Goal: Task Accomplishment & Management: Manage account settings

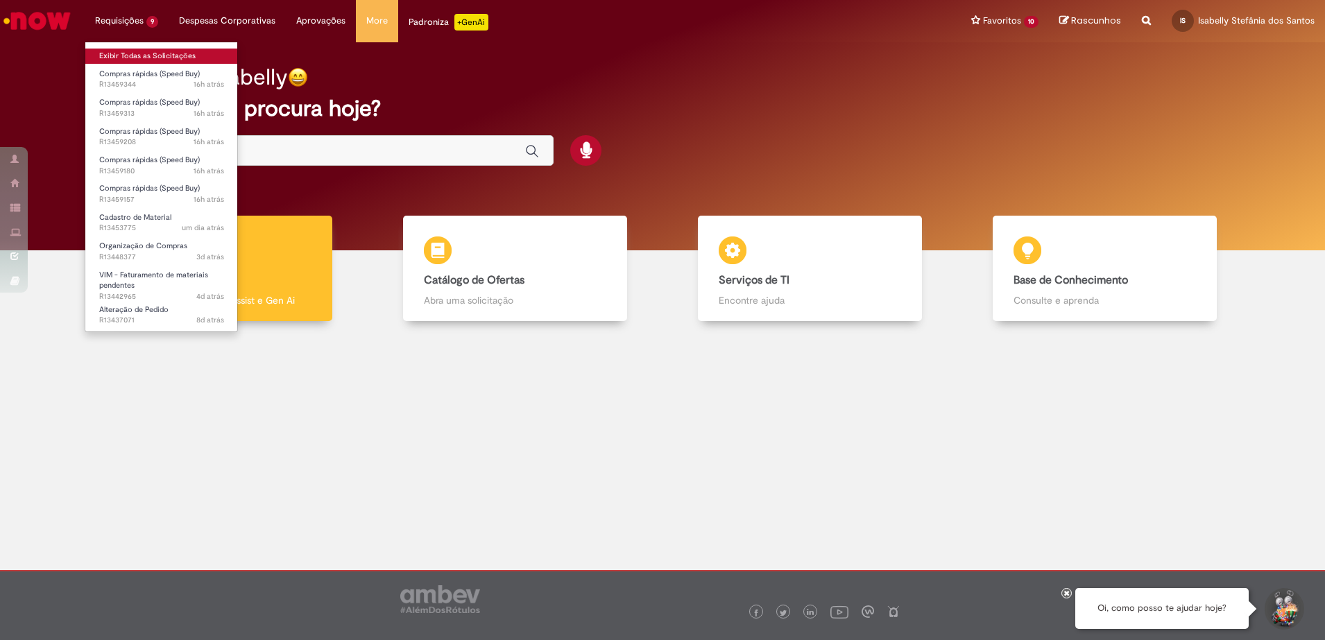
click at [140, 53] on link "Exibir Todas as Solicitações" at bounding box center [161, 56] width 153 height 15
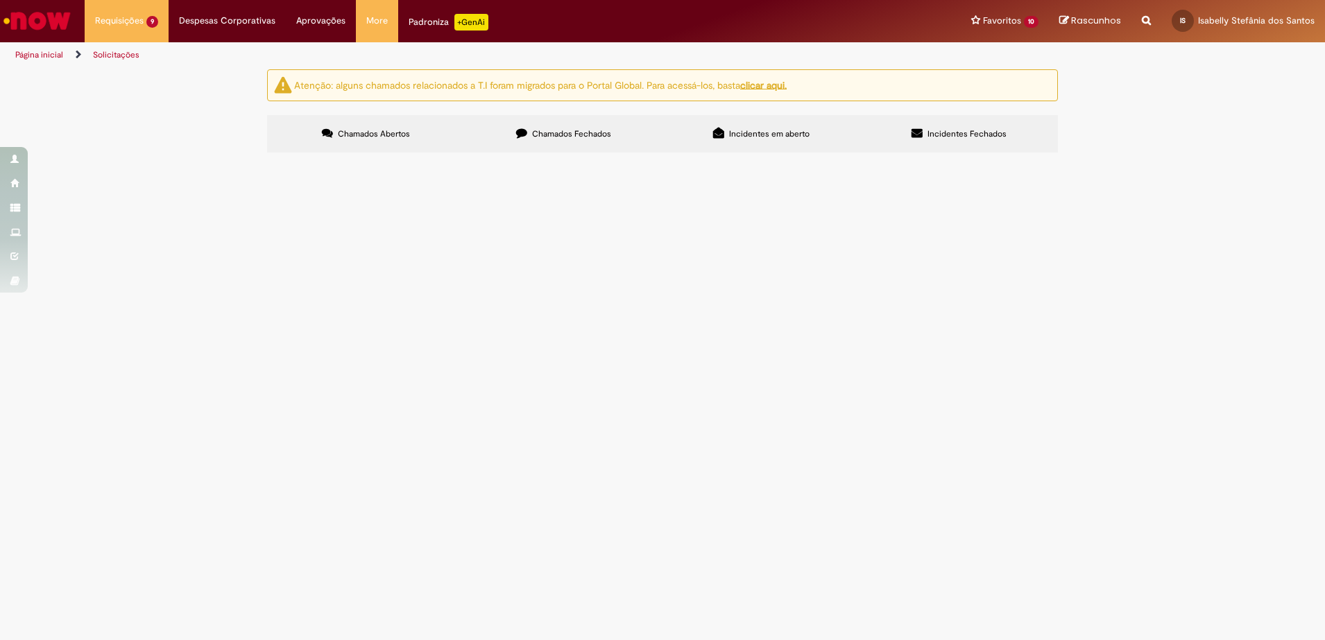
click at [0, 0] on span "Compras rápidas (Speed Buy)" at bounding box center [0, 0] width 0 height 0
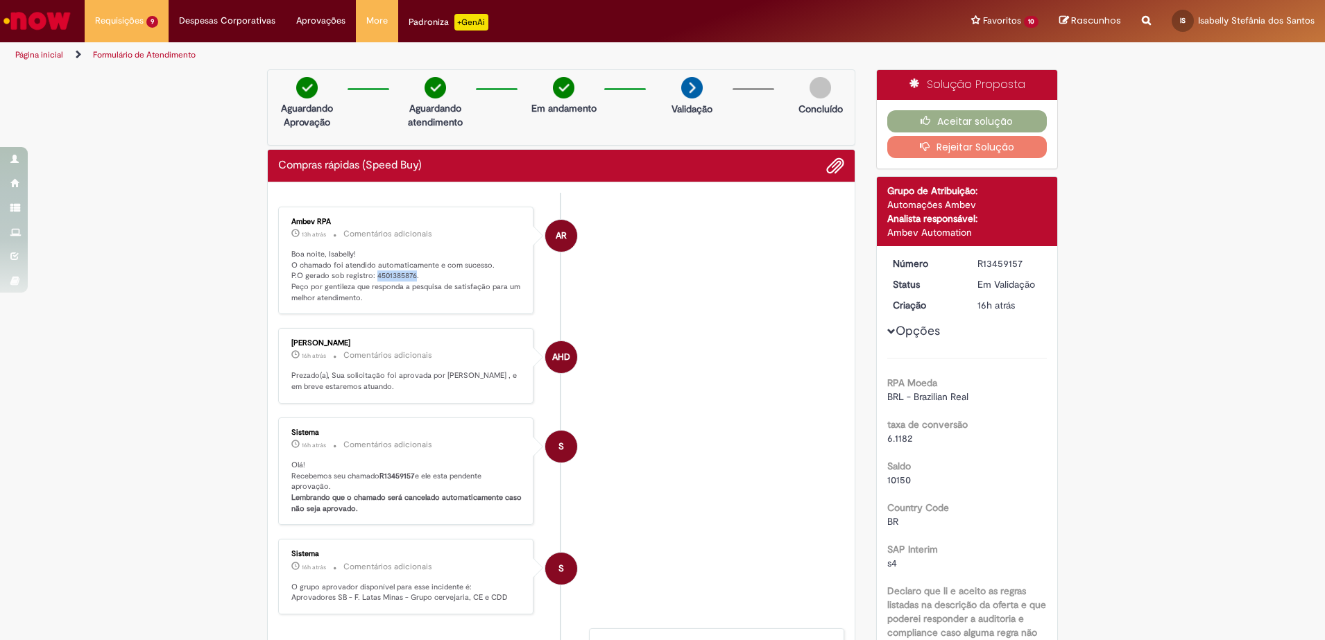
drag, startPoint x: 406, startPoint y: 277, endPoint x: 367, endPoint y: 273, distance: 39.8
click at [367, 273] on p "Boa noite, Isabelly! O chamado foi atendido automaticamente e com sucesso. P.O …" at bounding box center [406, 276] width 231 height 55
copy p "4501385876"
click at [942, 113] on button "Aceitar solução" at bounding box center [967, 121] width 160 height 22
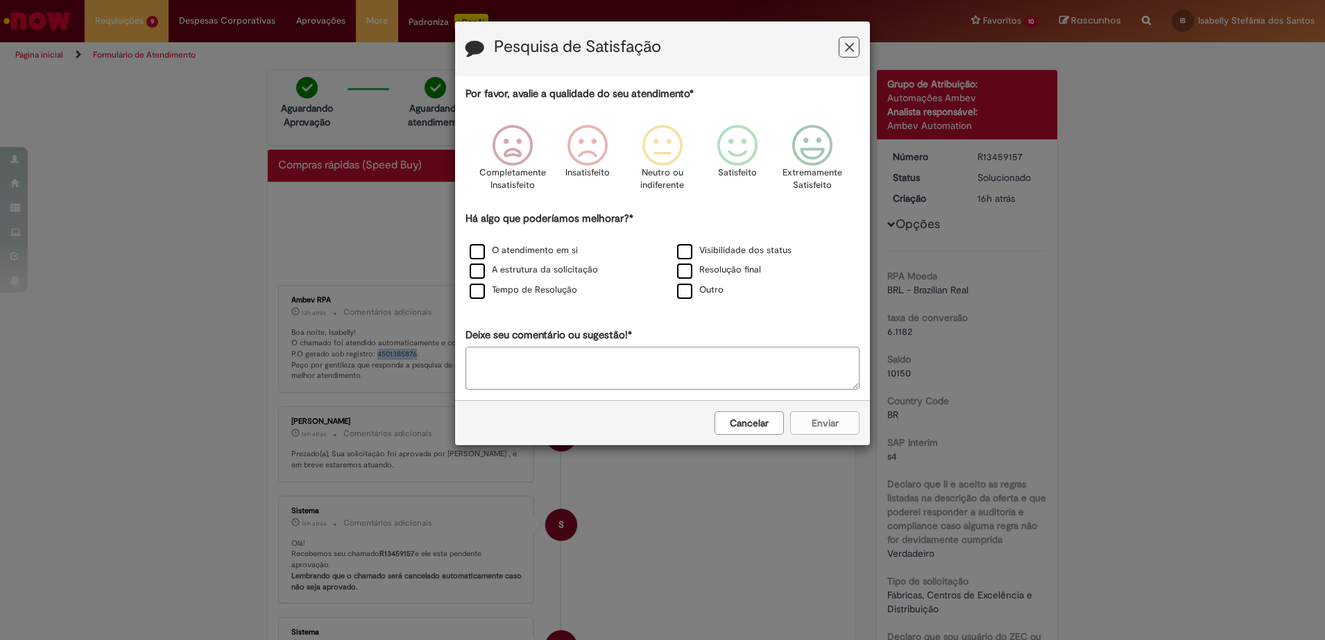
click at [854, 49] on button "Feedback" at bounding box center [848, 47] width 21 height 21
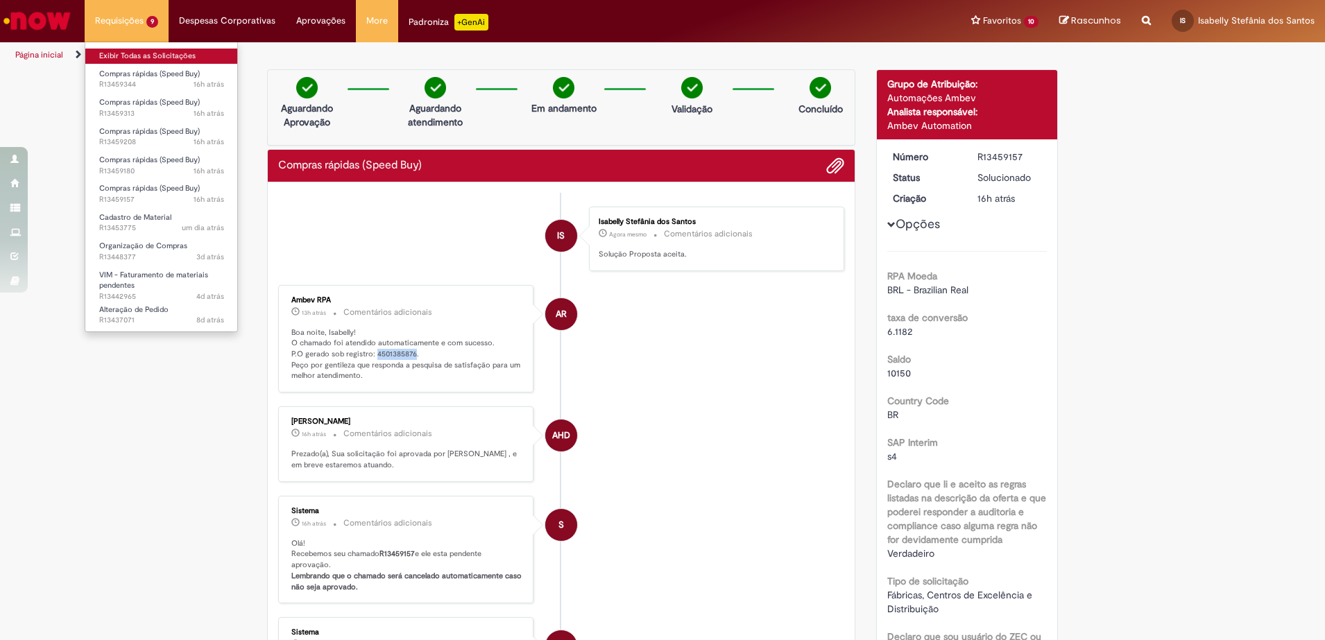
click at [149, 51] on link "Exibir Todas as Solicitações" at bounding box center [161, 56] width 153 height 15
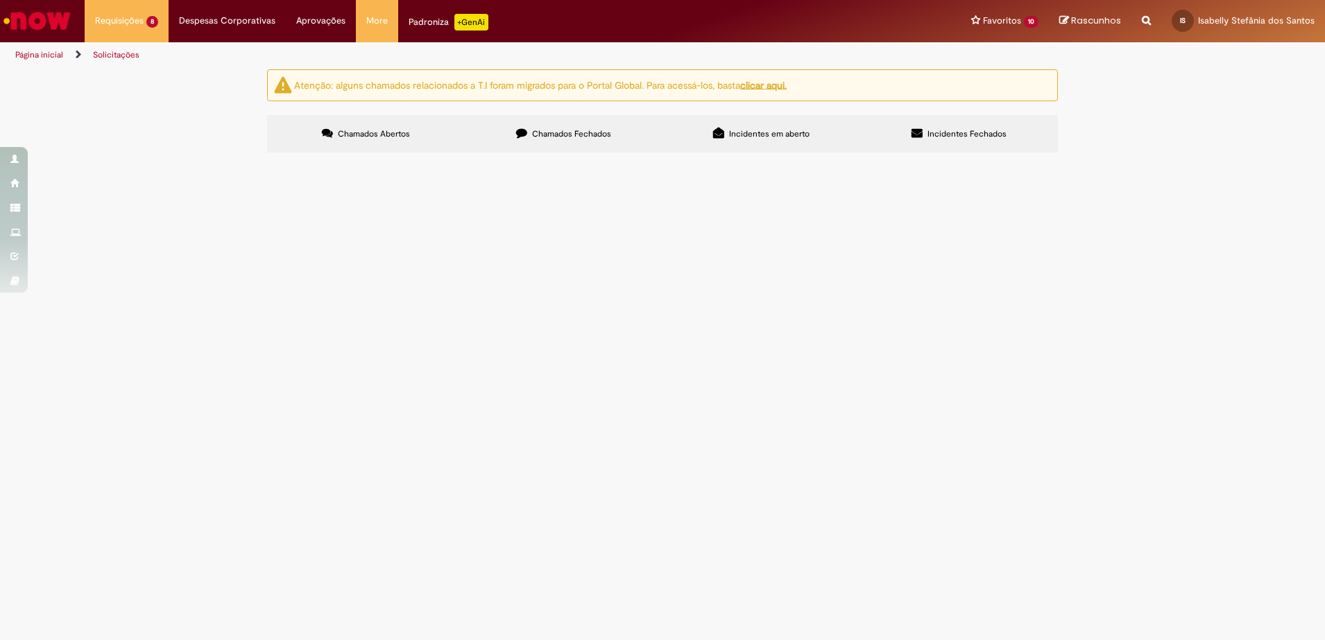
click at [0, 0] on span "Compras rápidas (Speed Buy)" at bounding box center [0, 0] width 0 height 0
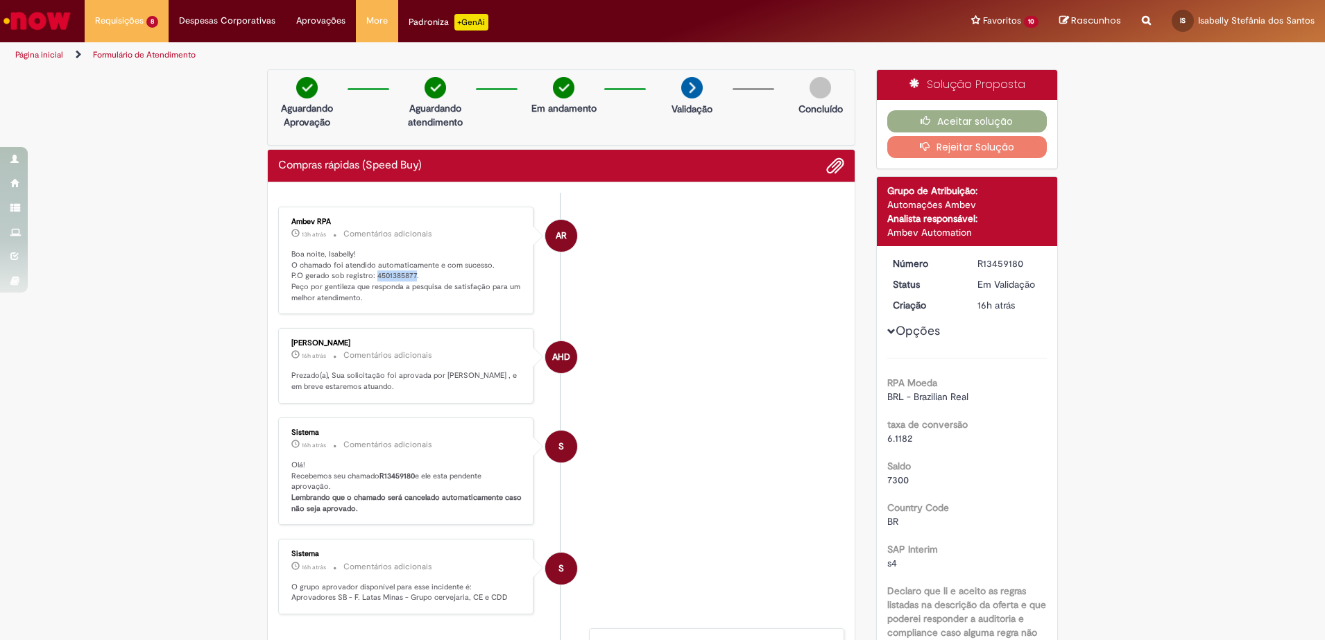
drag, startPoint x: 406, startPoint y: 274, endPoint x: 367, endPoint y: 273, distance: 39.6
click at [367, 273] on p "Boa noite, Isabelly! O chamado foi atendido automaticamente e com sucesso. P.O …" at bounding box center [406, 276] width 231 height 55
copy p "4501385877"
click at [958, 117] on button "Aceitar solução" at bounding box center [967, 121] width 160 height 22
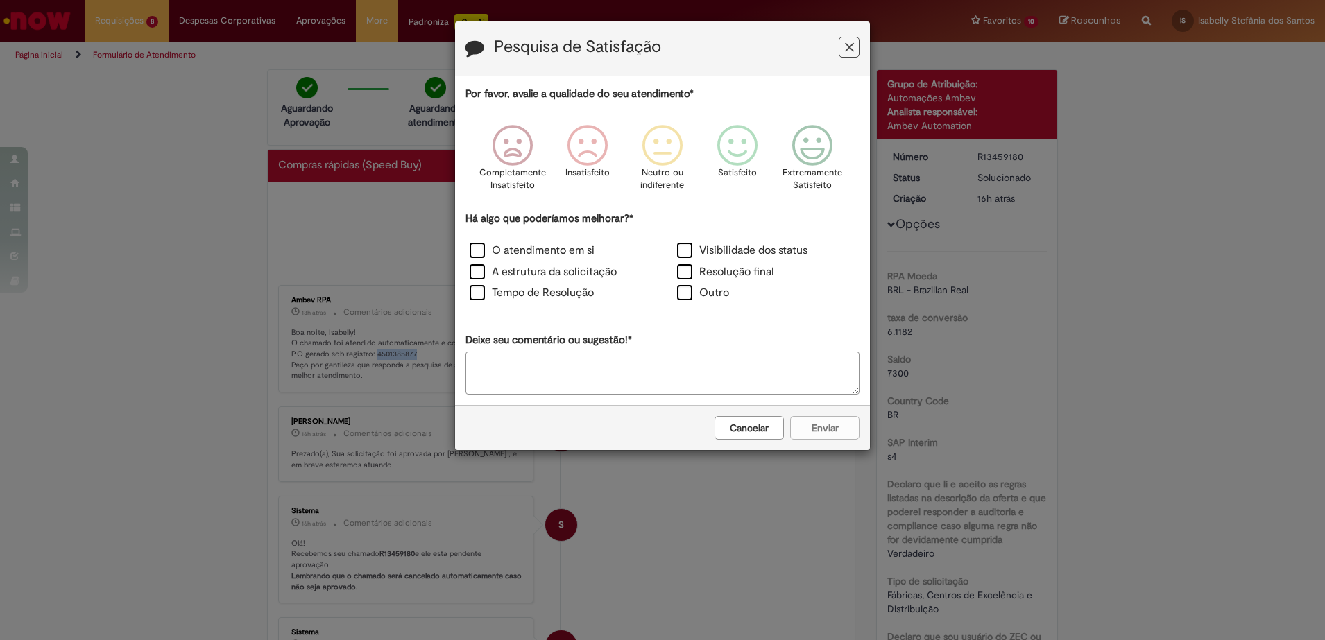
click at [848, 46] on icon "Feedback" at bounding box center [849, 47] width 9 height 15
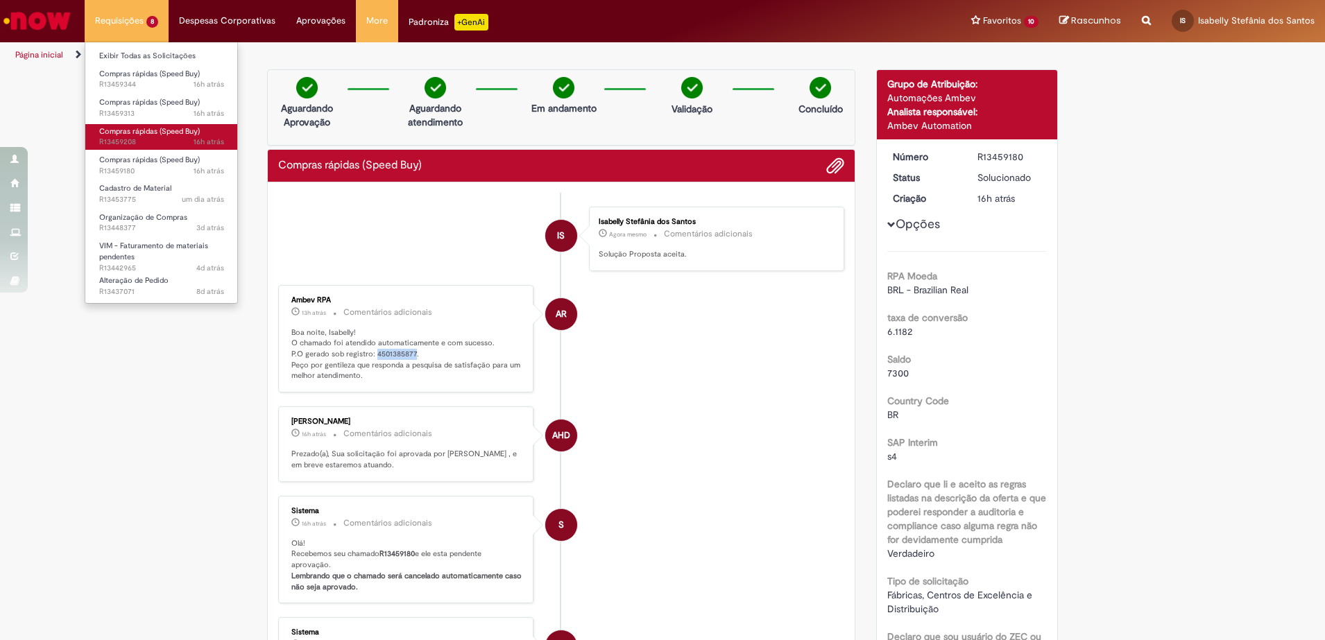
click at [192, 133] on span "Compras rápidas (Speed Buy)" at bounding box center [149, 131] width 101 height 10
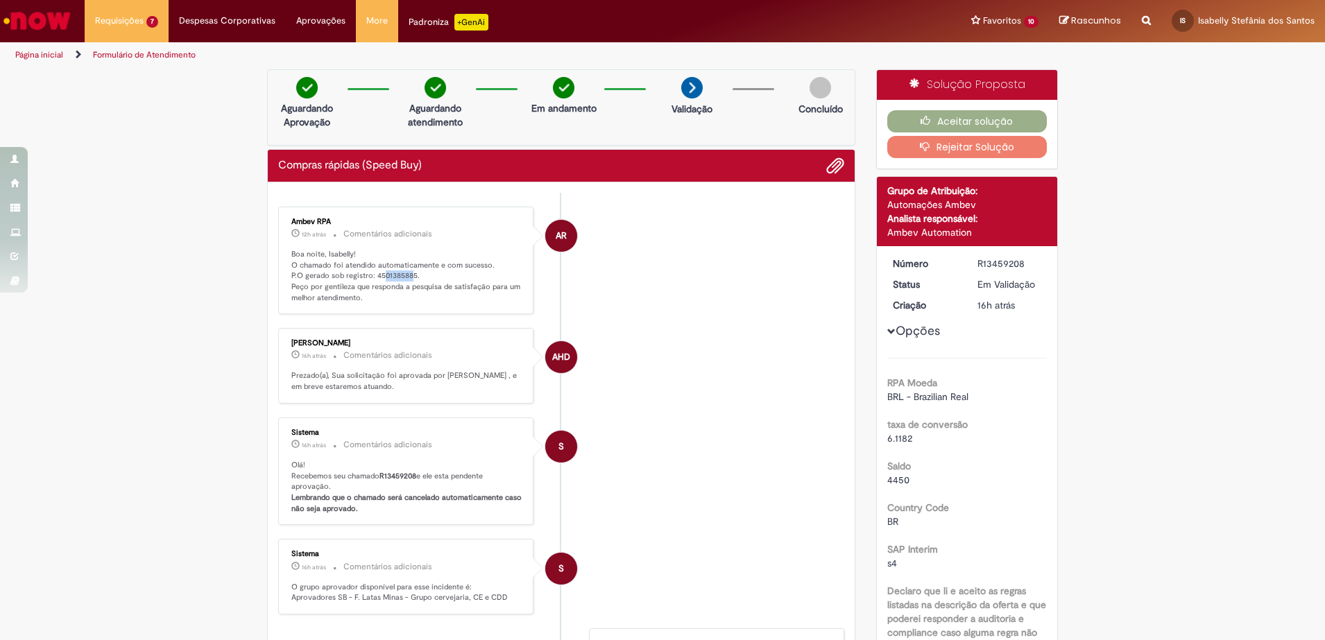
drag, startPoint x: 406, startPoint y: 274, endPoint x: 374, endPoint y: 275, distance: 31.9
click at [374, 275] on p "Boa noite, Isabelly! O chamado foi atendido automaticamente e com sucesso. P.O …" at bounding box center [406, 276] width 231 height 55
drag, startPoint x: 374, startPoint y: 275, endPoint x: 444, endPoint y: 282, distance: 69.8
click at [444, 282] on p "Boa noite, Isabelly! O chamado foi atendido automaticamente e com sucesso. P.O …" at bounding box center [406, 276] width 231 height 55
drag, startPoint x: 444, startPoint y: 282, endPoint x: 403, endPoint y: 277, distance: 41.2
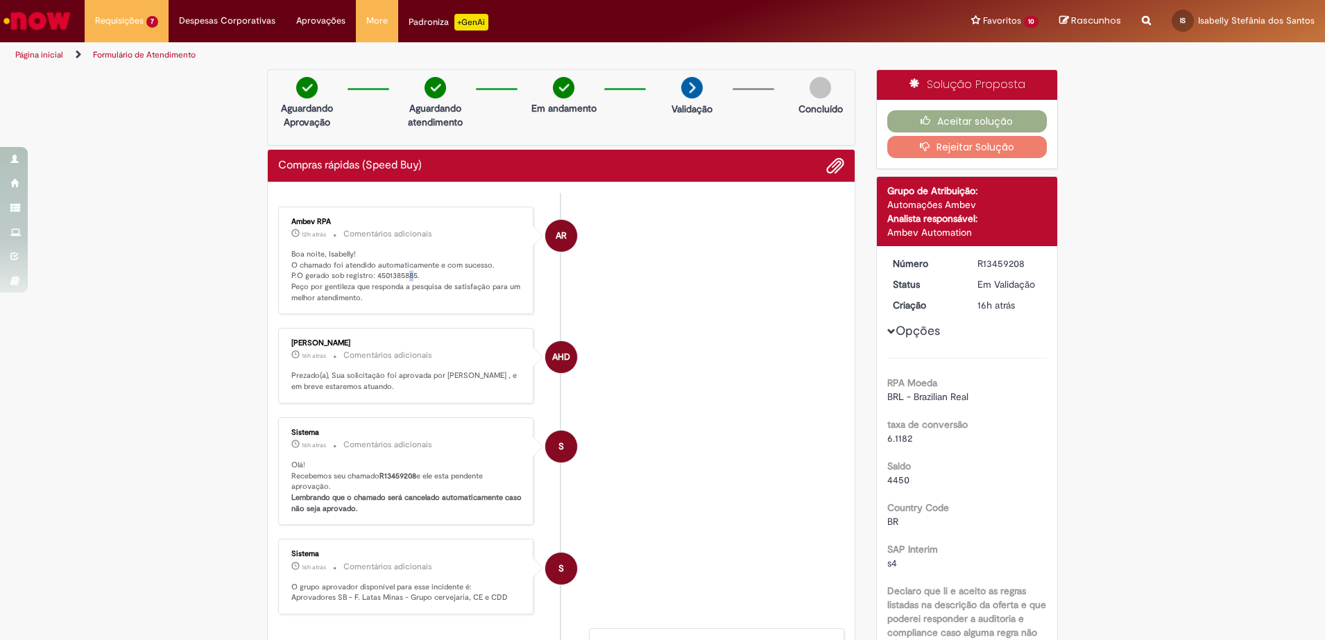
click at [403, 277] on p "Boa noite, Isabelly! O chamado foi atendido automaticamente e com sucesso. P.O …" at bounding box center [406, 276] width 231 height 55
click at [408, 275] on p "Boa noite, Isabelly! O chamado foi atendido automaticamente e com sucesso. P.O …" at bounding box center [406, 276] width 231 height 55
drag, startPoint x: 408, startPoint y: 275, endPoint x: 396, endPoint y: 276, distance: 12.6
click at [396, 276] on p "Boa noite, Isabelly! O chamado foi atendido automaticamente e com sucesso. P.O …" at bounding box center [406, 276] width 231 height 55
drag, startPoint x: 396, startPoint y: 276, endPoint x: 473, endPoint y: 273, distance: 77.0
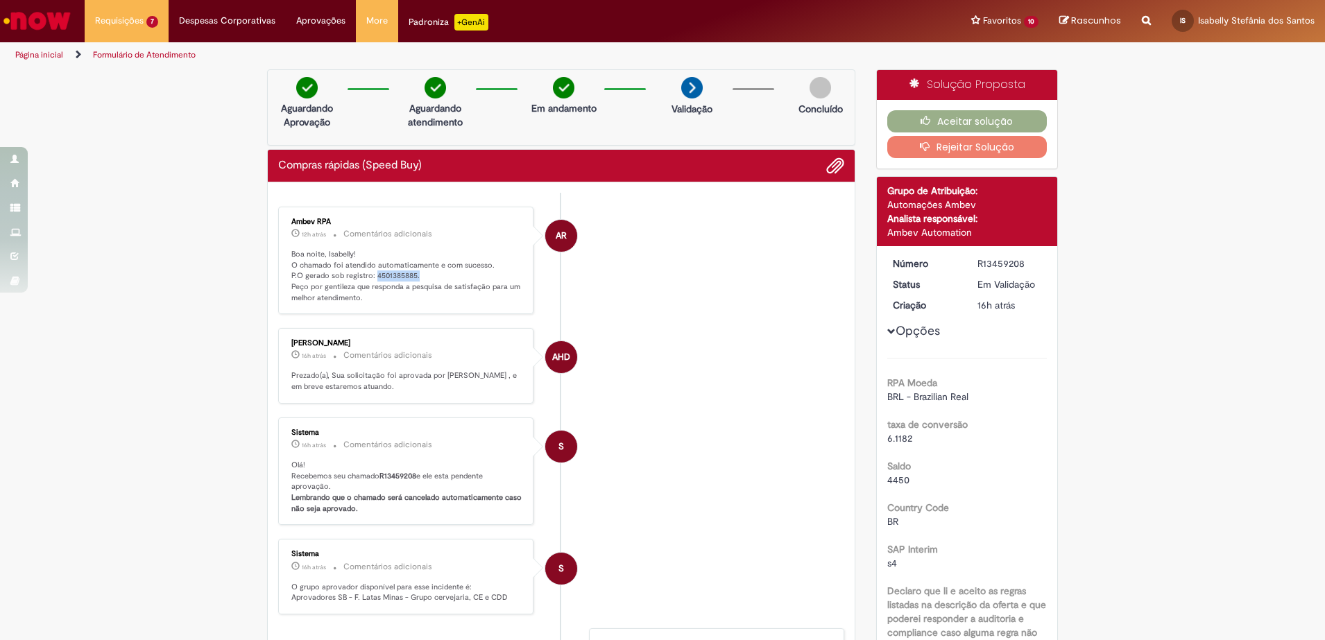
click at [473, 273] on p "Boa noite, Isabelly! O chamado foi atendido automaticamente e com sucesso. P.O …" at bounding box center [406, 276] width 231 height 55
click at [407, 277] on p "Boa noite, Isabelly! O chamado foi atendido automaticamente e com sucesso. P.O …" at bounding box center [406, 276] width 231 height 55
drag, startPoint x: 408, startPoint y: 273, endPoint x: 368, endPoint y: 276, distance: 40.3
click at [368, 276] on p "Boa noite, Isabelly! O chamado foi atendido automaticamente e com sucesso. P.O …" at bounding box center [406, 276] width 231 height 55
copy p "4501385885"
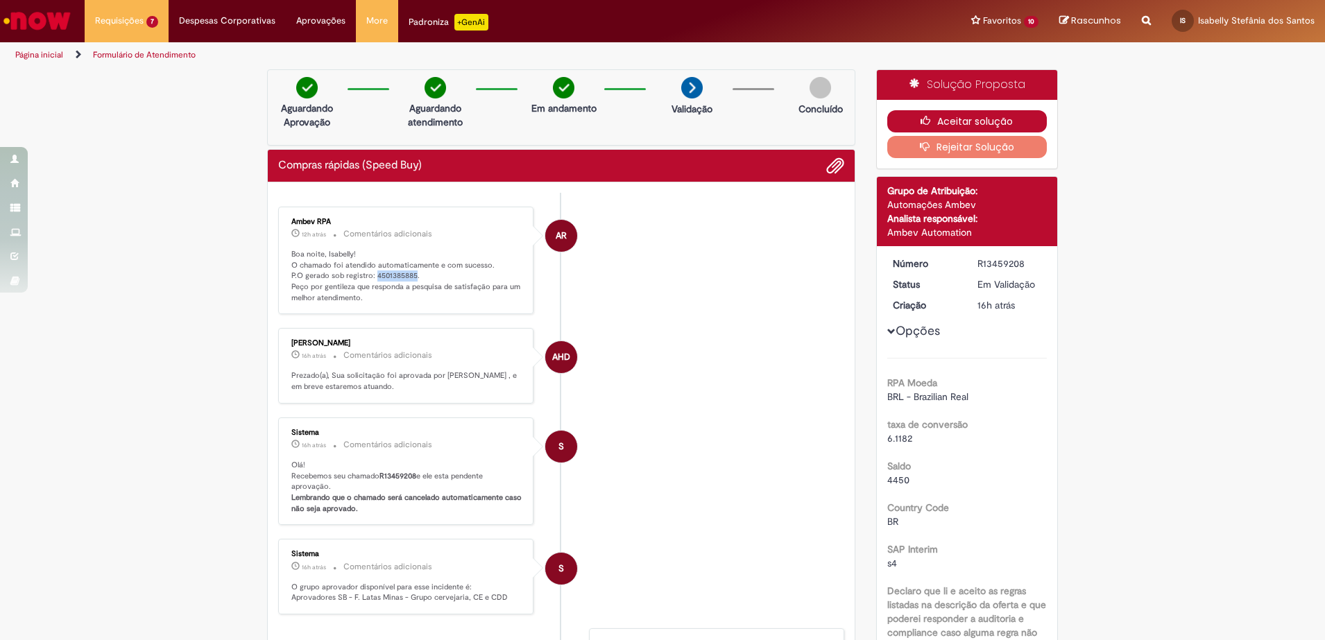
click at [959, 121] on button "Aceitar solução" at bounding box center [967, 121] width 160 height 22
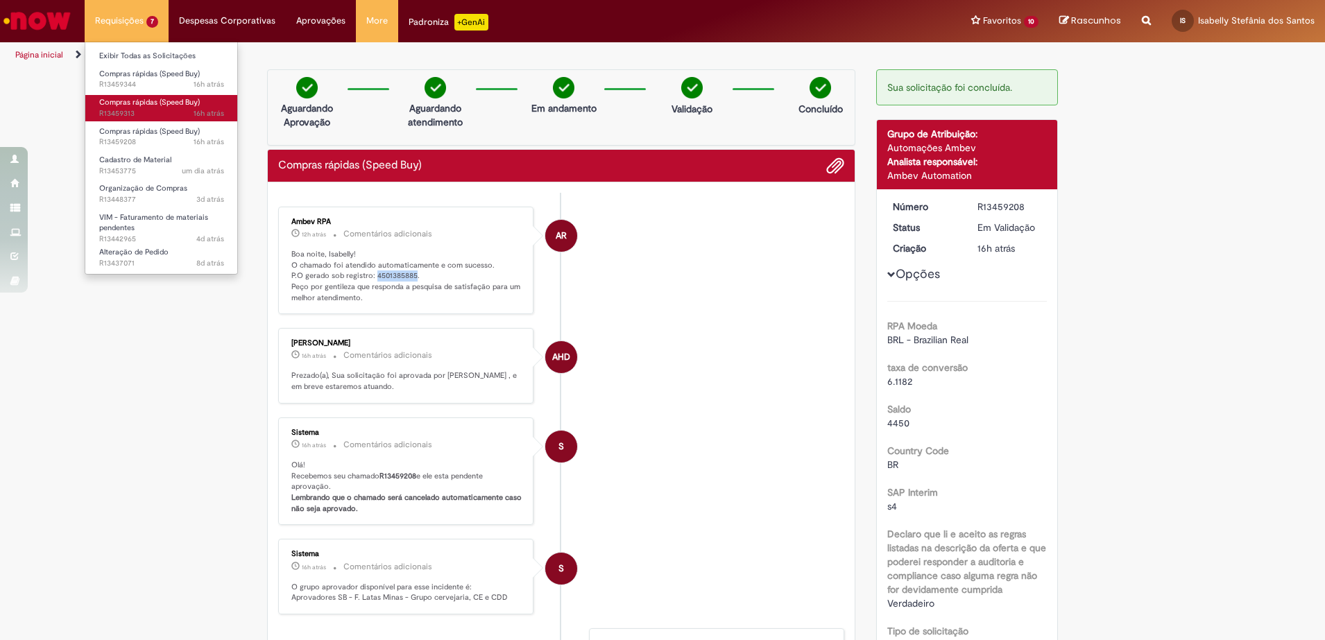
click at [142, 117] on span "16h atrás 16 horas atrás R13459313" at bounding box center [161, 113] width 125 height 11
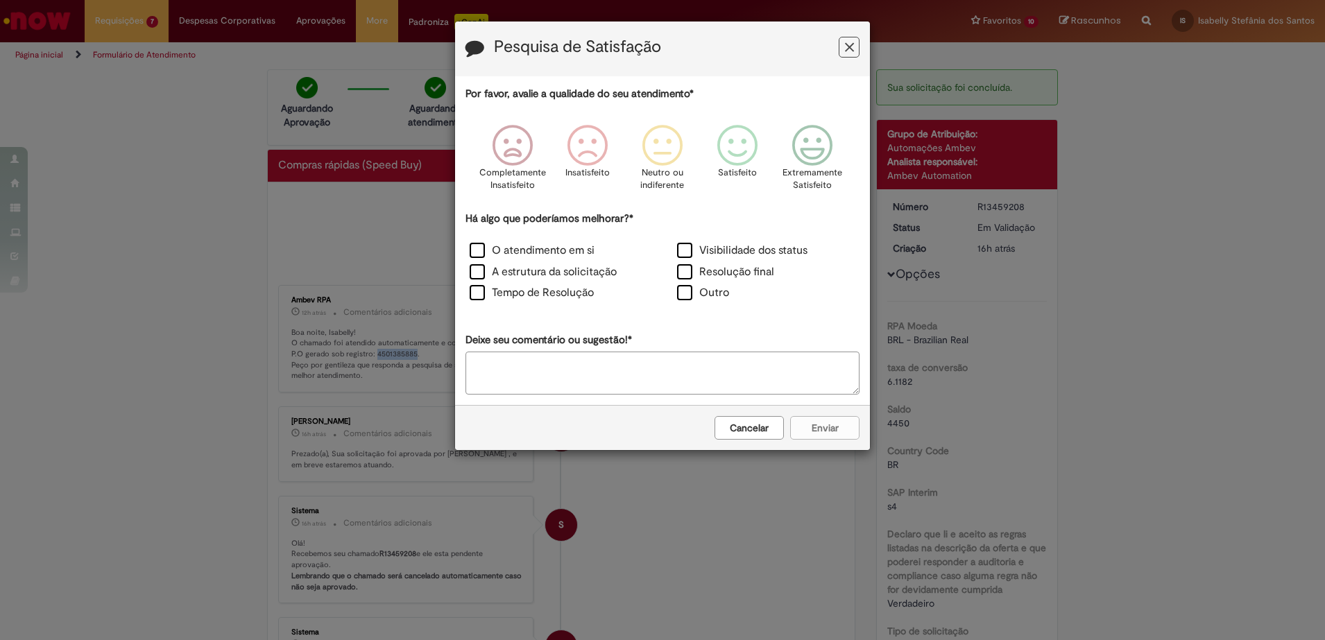
click at [851, 44] on icon "Feedback" at bounding box center [849, 47] width 9 height 15
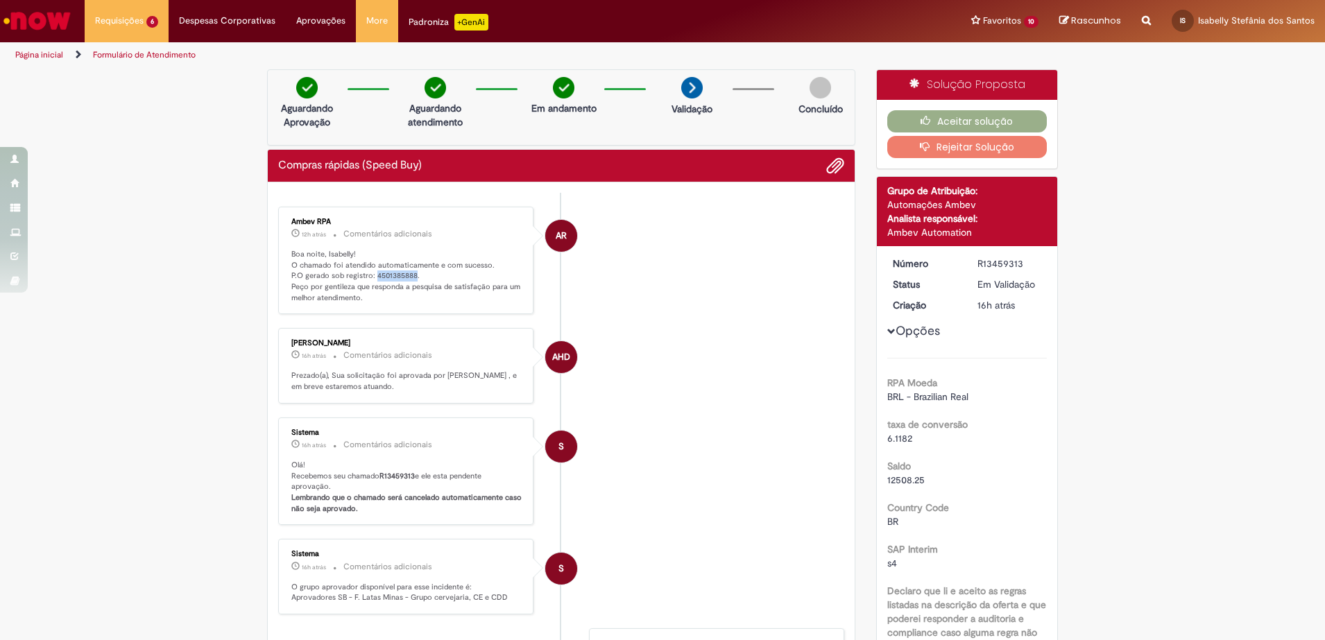
drag, startPoint x: 367, startPoint y: 273, endPoint x: 407, endPoint y: 273, distance: 40.2
click at [407, 273] on p "Boa noite, Isabelly! O chamado foi atendido automaticamente e com sucesso. P.O …" at bounding box center [406, 276] width 231 height 55
copy p "4501385888"
click at [967, 120] on button "Aceitar solução" at bounding box center [967, 121] width 160 height 22
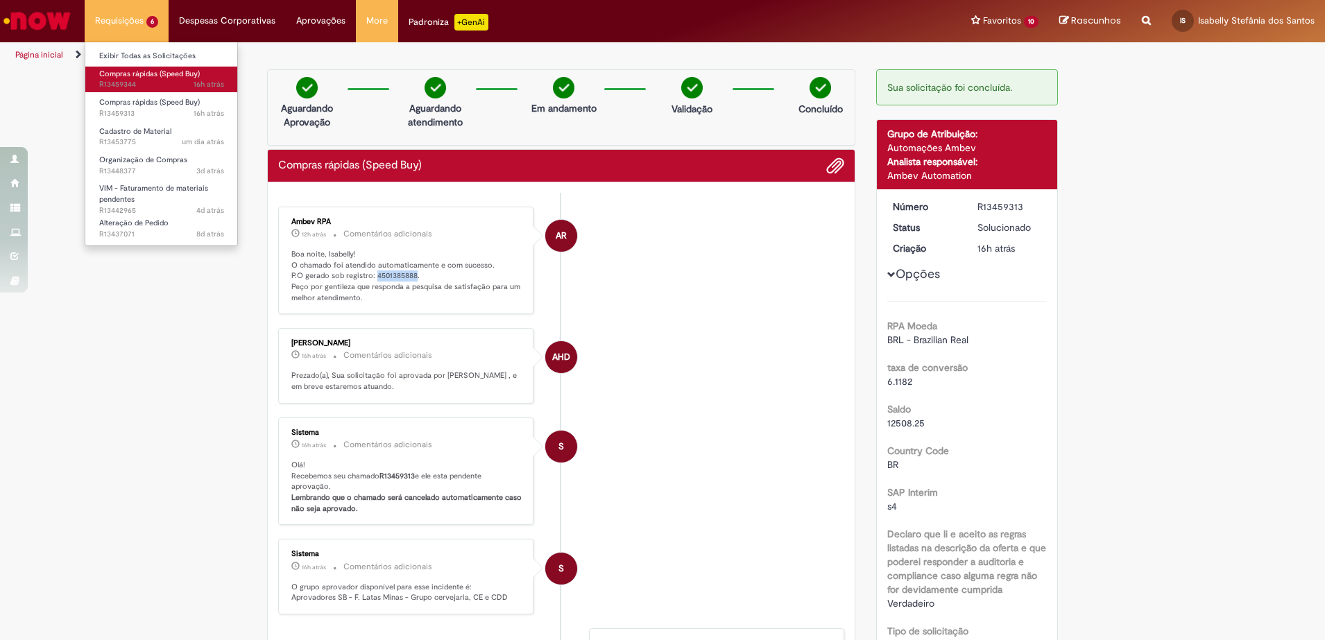
click at [165, 86] on span "16h atrás 16 horas atrás R13459344" at bounding box center [161, 84] width 125 height 11
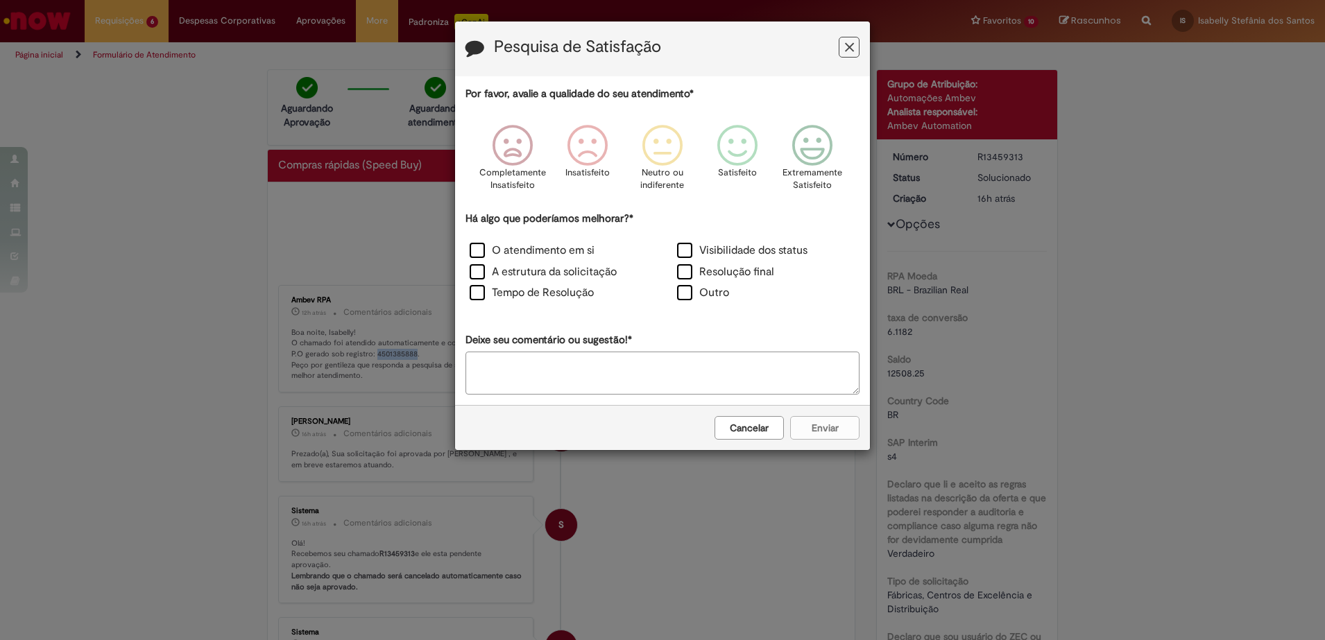
click at [855, 44] on button "Feedback" at bounding box center [848, 47] width 21 height 21
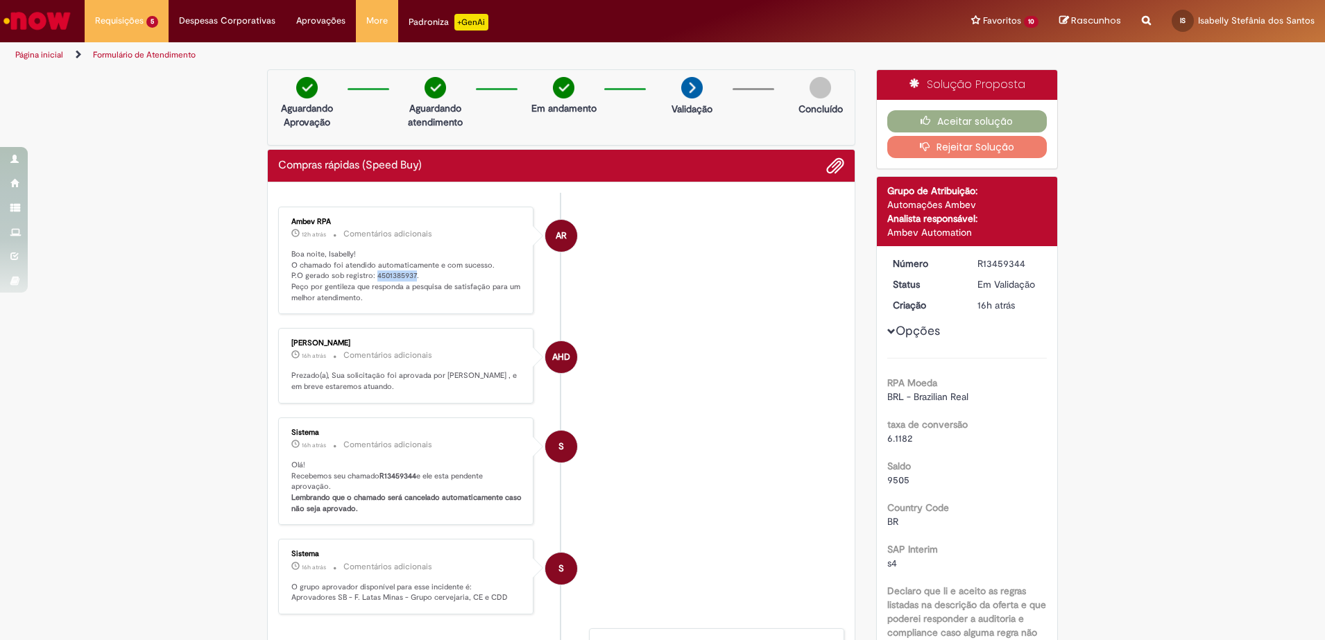
drag, startPoint x: 368, startPoint y: 274, endPoint x: 406, endPoint y: 271, distance: 38.2
click at [406, 271] on p "Boa noite, Isabelly! O chamado foi atendido automaticamente e com sucesso. P.O …" at bounding box center [406, 276] width 231 height 55
copy p "4501385937"
click at [958, 117] on button "Aceitar solução" at bounding box center [967, 121] width 160 height 22
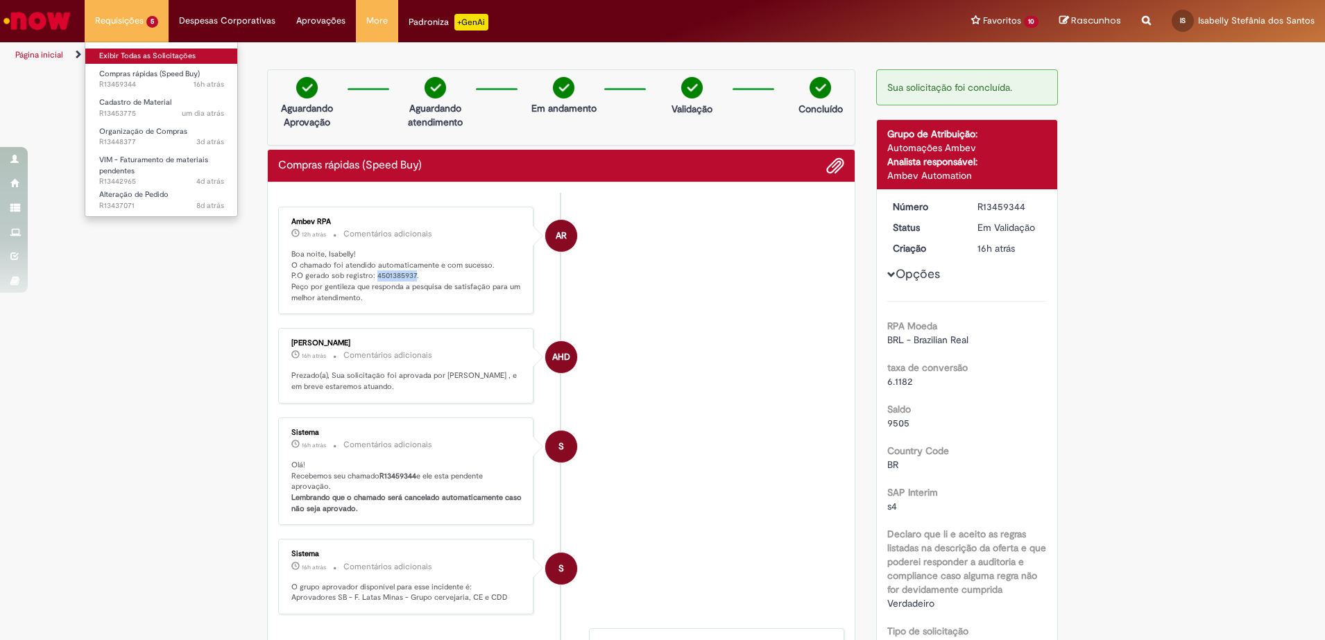
click at [162, 58] on link "Exibir Todas as Solicitações" at bounding box center [161, 56] width 153 height 15
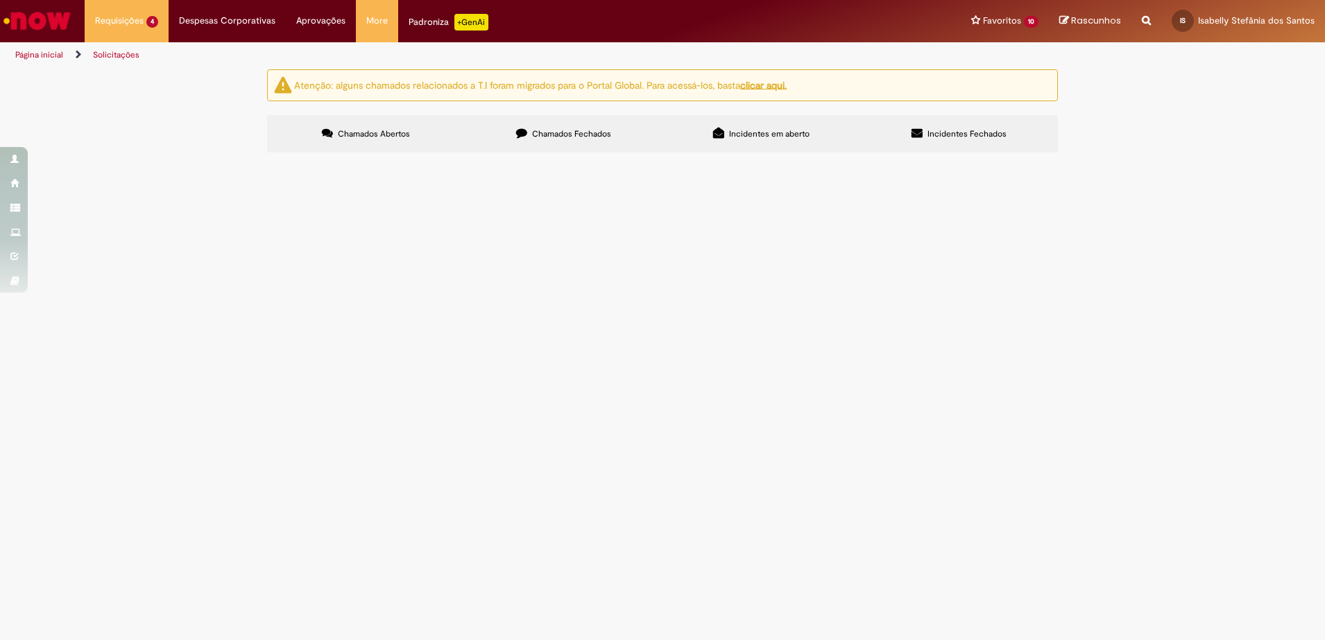
click at [561, 138] on span "Chamados Fechados" at bounding box center [571, 133] width 79 height 11
drag, startPoint x: 450, startPoint y: 327, endPoint x: 555, endPoint y: 326, distance: 105.4
click at [0, 0] on span "Assistencia técnica forge 3D" at bounding box center [0, 0] width 0 height 0
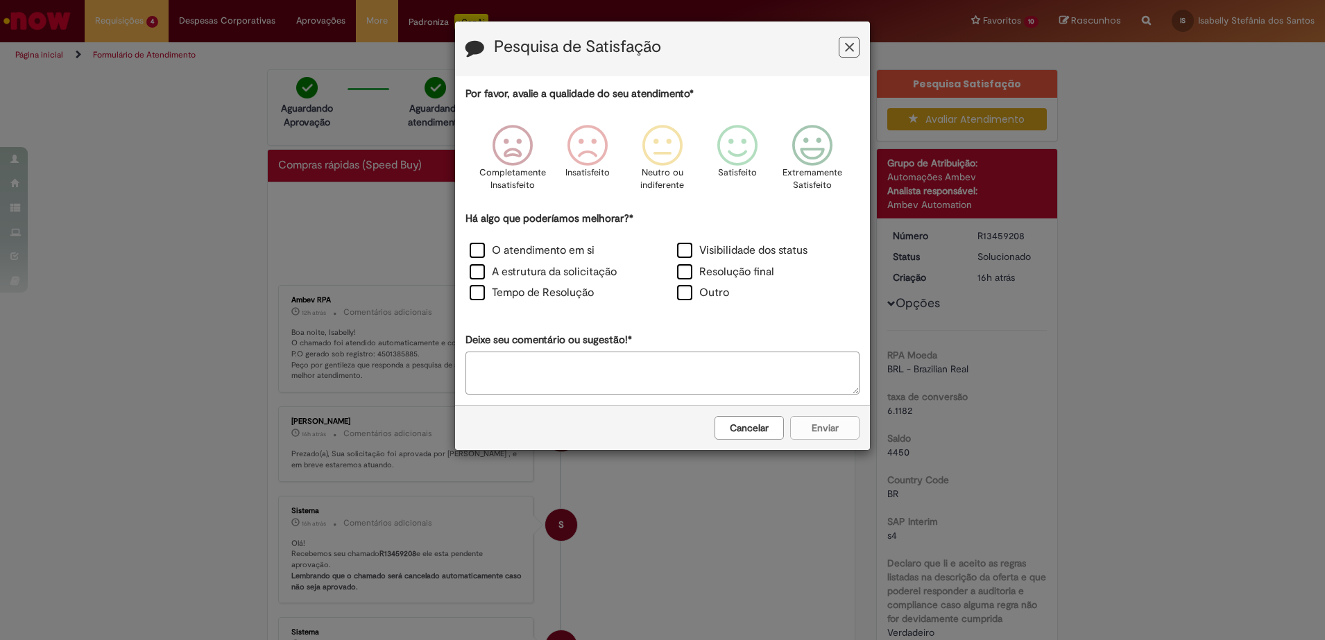
click at [852, 46] on icon "Feedback" at bounding box center [849, 47] width 9 height 15
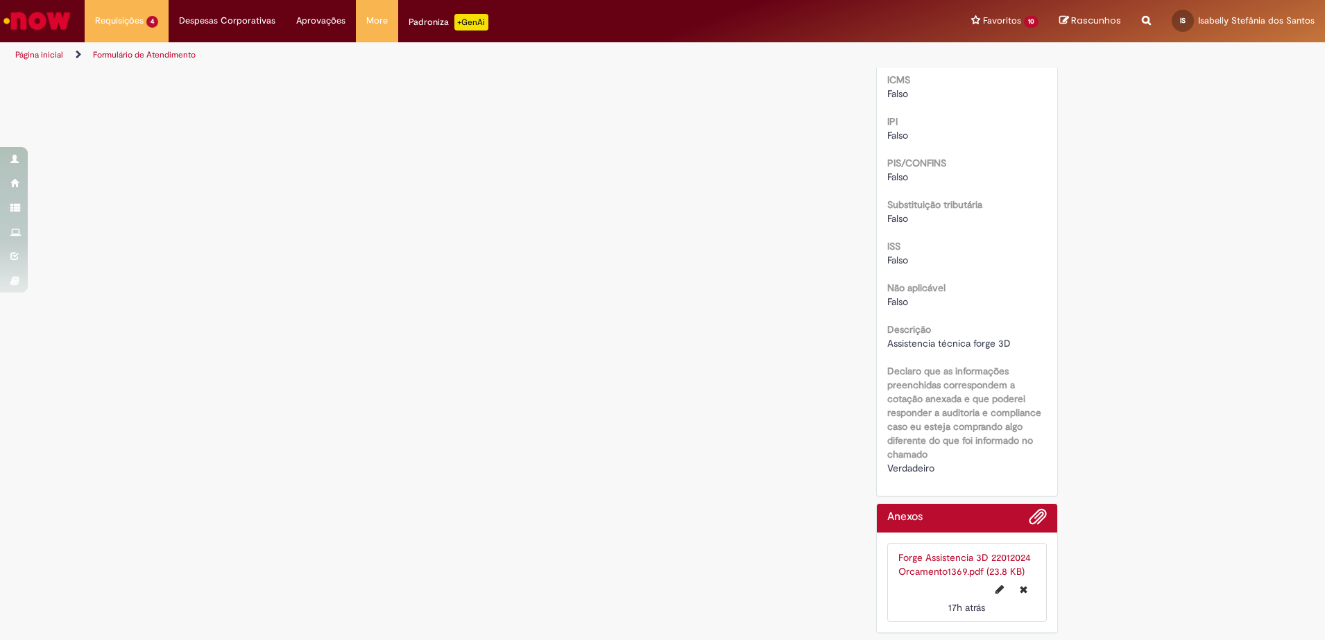
scroll to position [1607, 0]
drag, startPoint x: 932, startPoint y: 346, endPoint x: 1010, endPoint y: 343, distance: 78.4
click at [1010, 343] on div "Assistencia técnica forge 3D" at bounding box center [967, 343] width 160 height 14
copy span "técnica forge 3D"
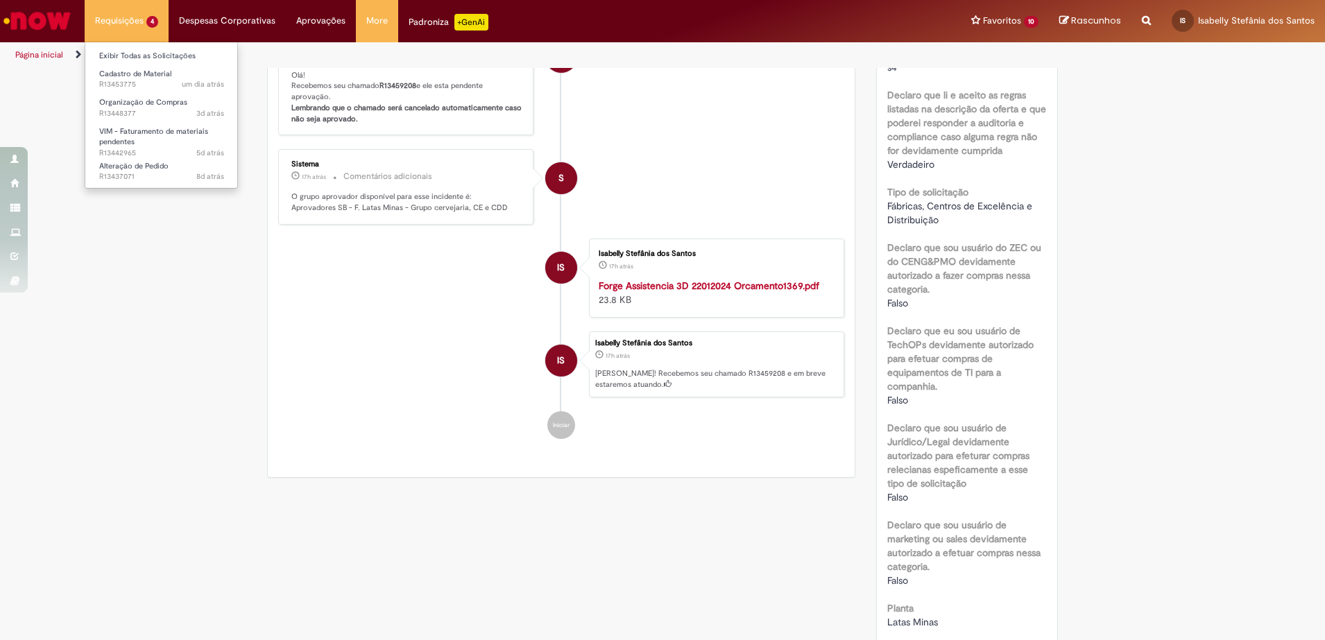
scroll to position [307, 0]
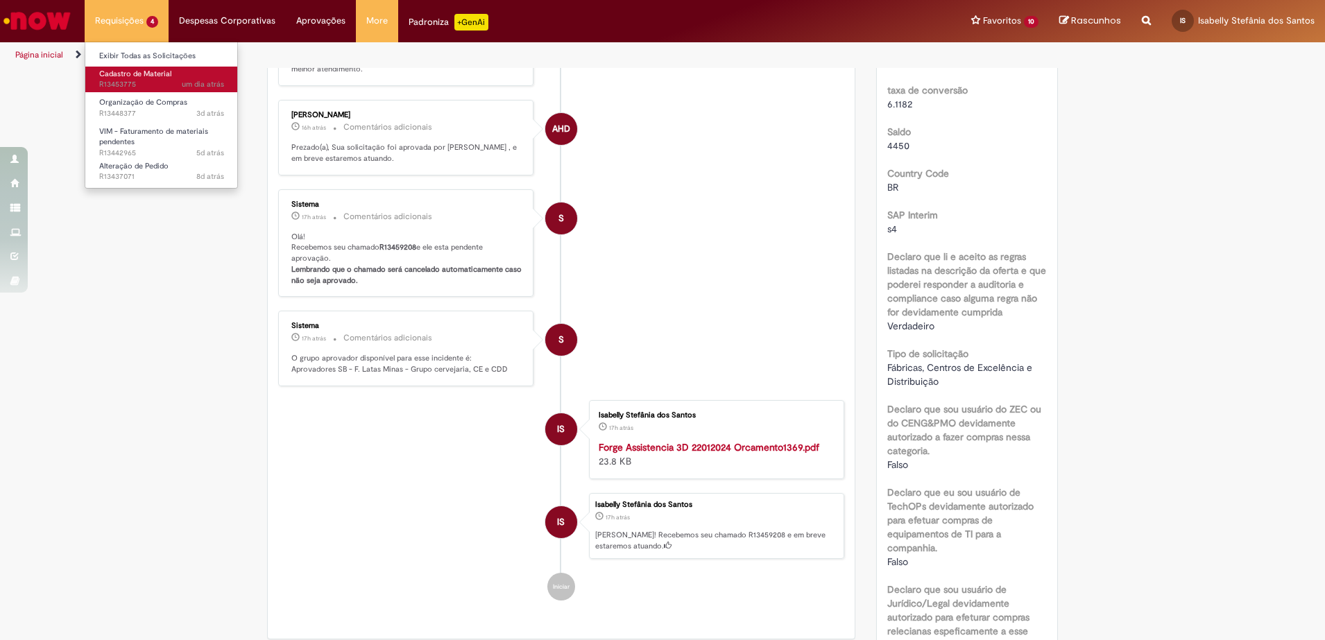
click at [143, 79] on span "um dia atrás um dia atrás R13453775" at bounding box center [161, 84] width 125 height 11
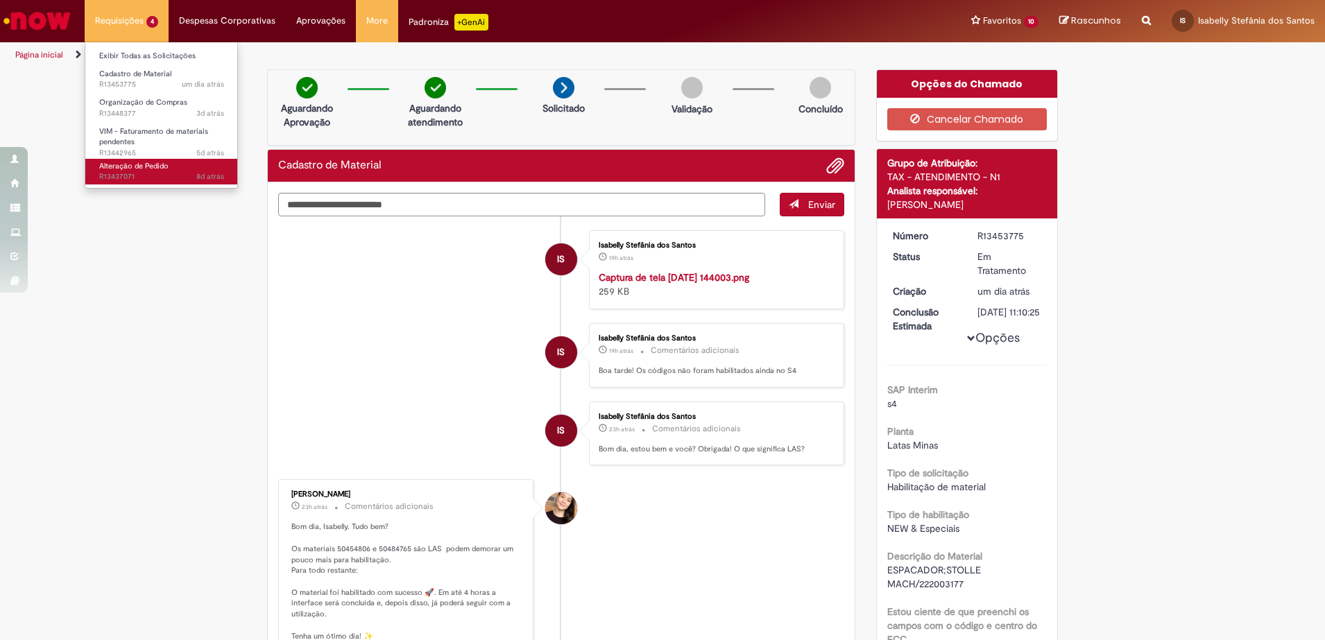
click at [164, 166] on span "Alteração de Pedido" at bounding box center [133, 166] width 69 height 10
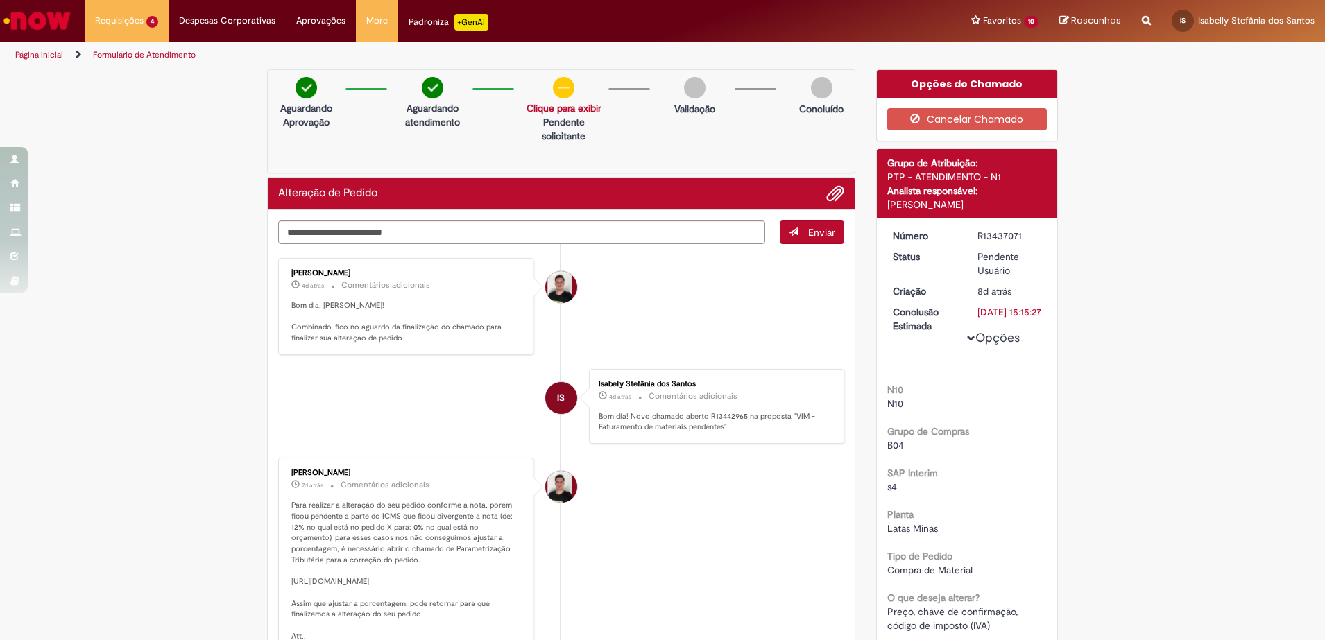
drag, startPoint x: 1019, startPoint y: 239, endPoint x: 968, endPoint y: 240, distance: 51.3
click at [968, 240] on dd "R13437071" at bounding box center [1009, 236] width 85 height 14
copy div "R13437071"
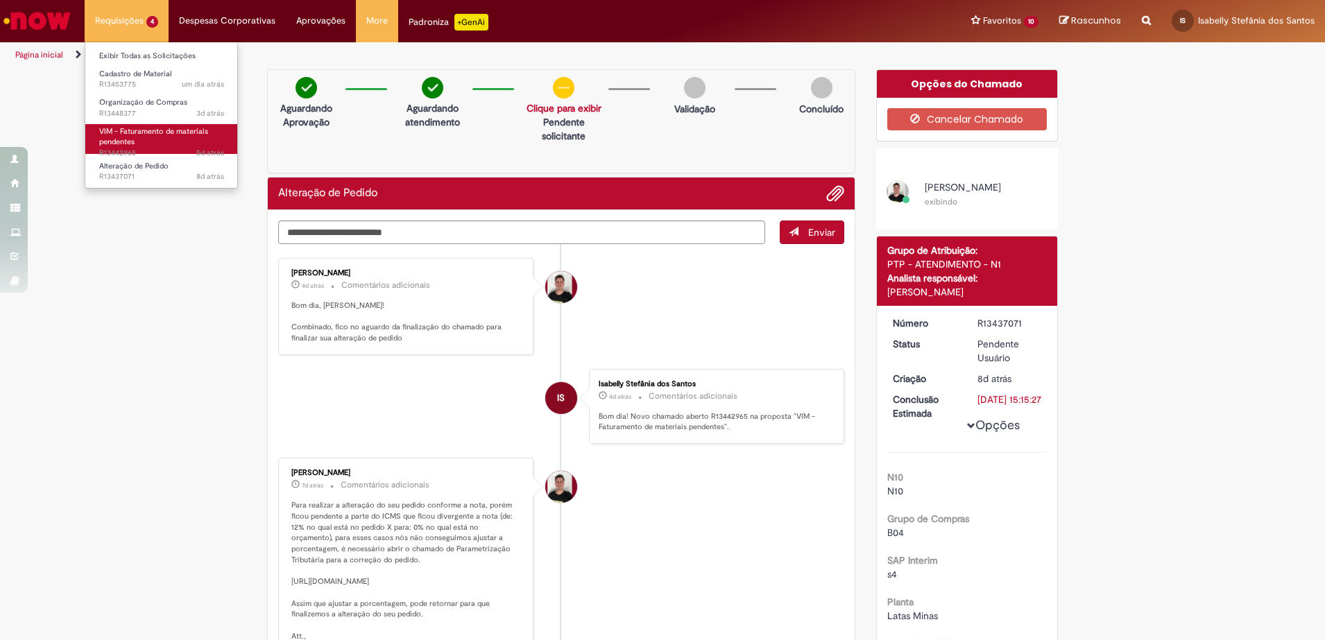
click at [178, 145] on link "VIM - Faturamento de materiais pendentes 5d atrás 5 dias atrás R13442965" at bounding box center [161, 139] width 153 height 30
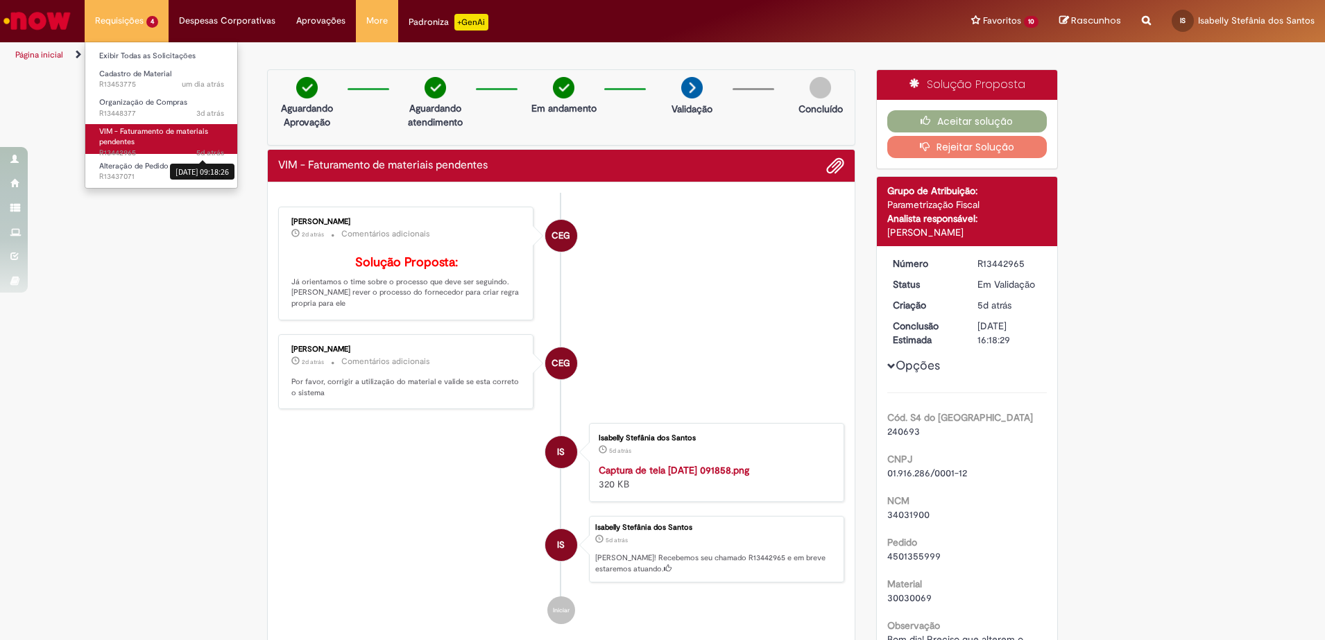
click at [207, 158] on span "5d atrás 5 dias atrás [DATE] 09:18:26" at bounding box center [210, 153] width 28 height 11
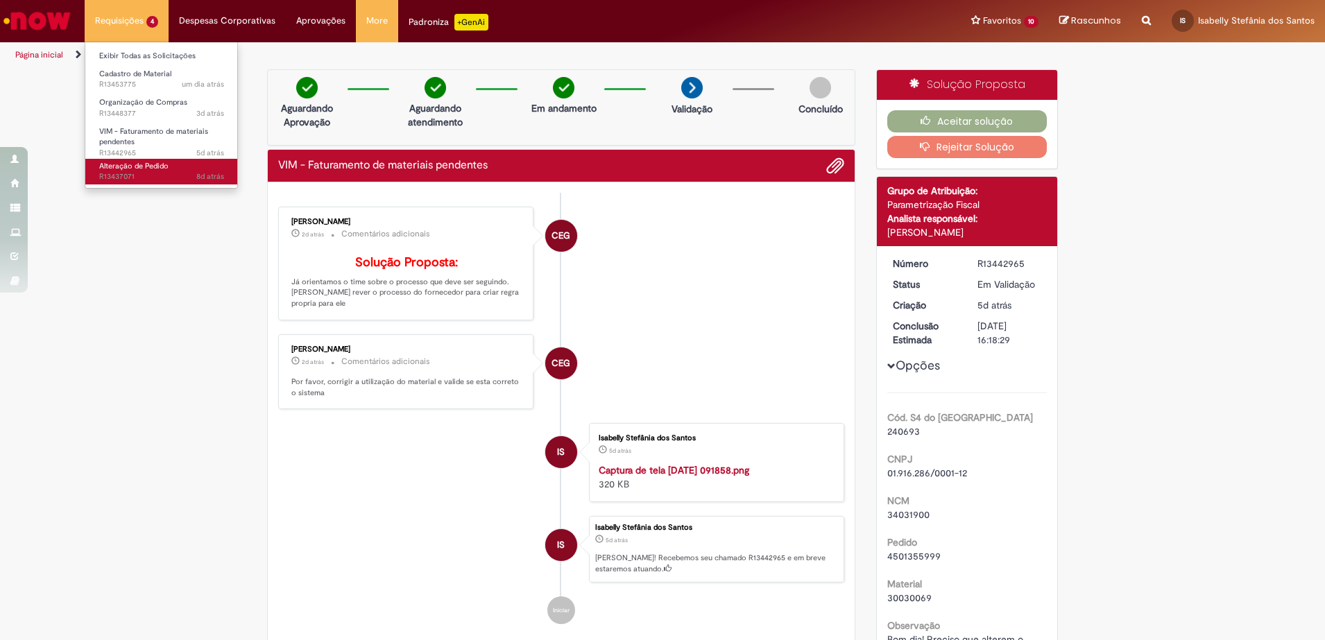
click at [166, 175] on span "8d atrás 8 dias atrás R13437071" at bounding box center [161, 176] width 125 height 11
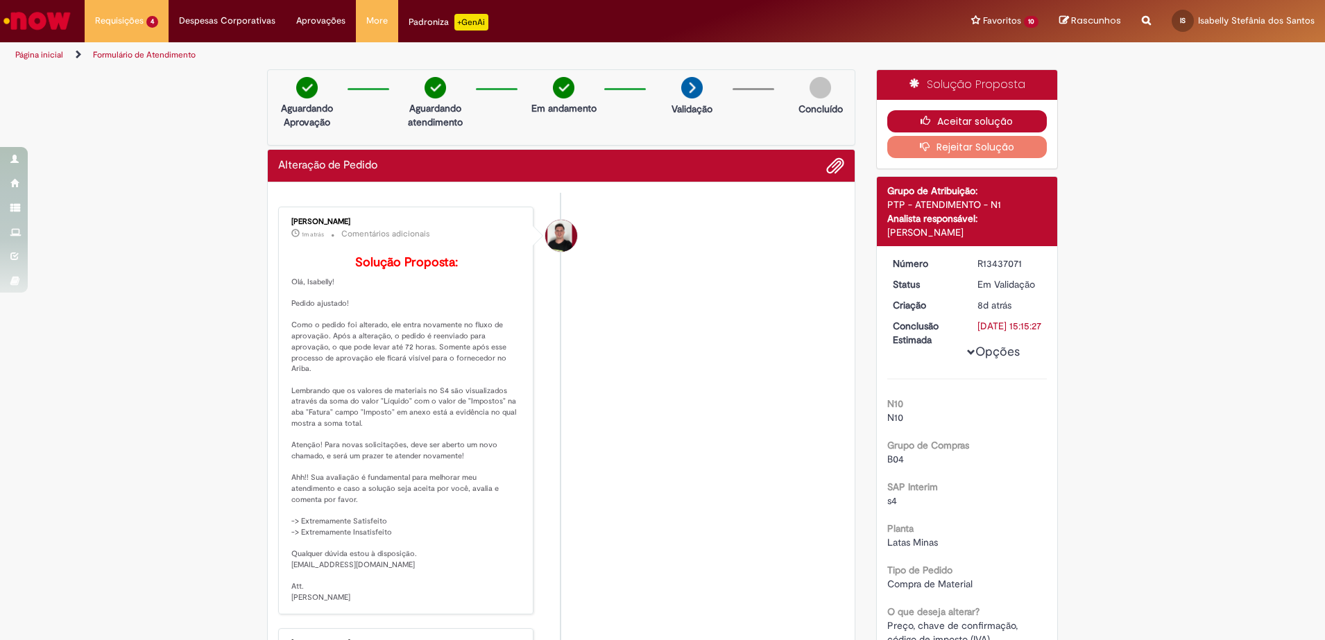
click at [968, 118] on button "Aceitar solução" at bounding box center [967, 121] width 160 height 22
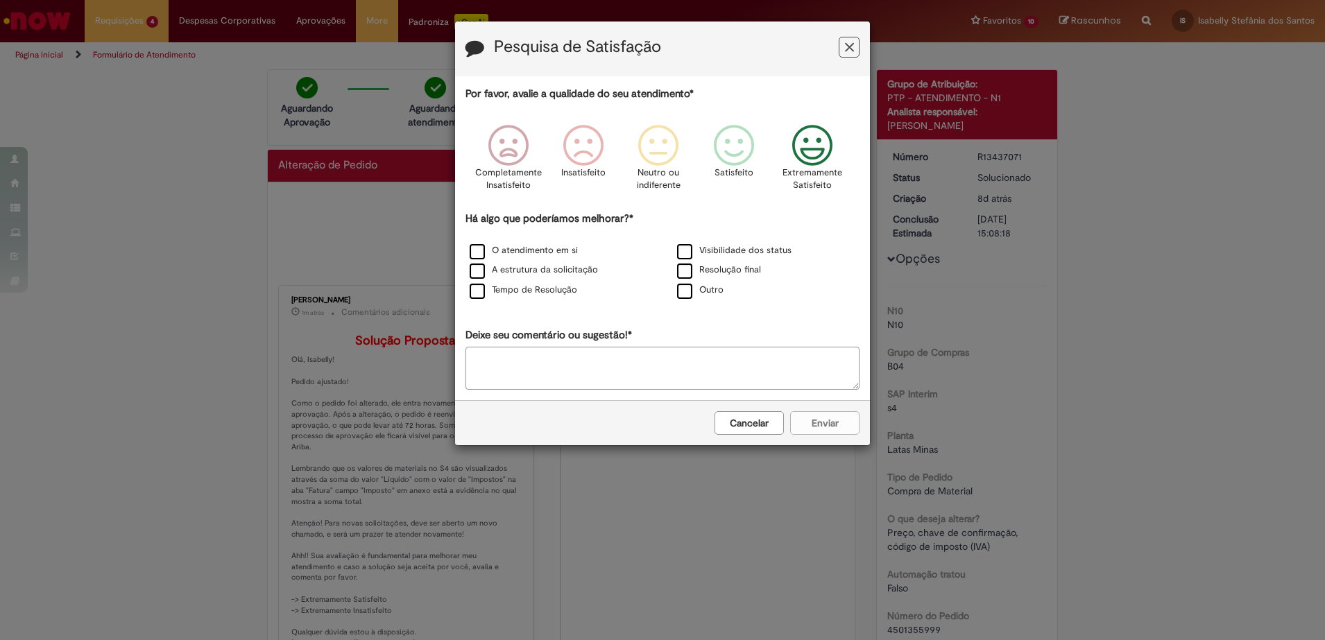
click at [828, 157] on icon "Feedback" at bounding box center [812, 146] width 52 height 42
click at [521, 244] on div "O atendimento em si" at bounding box center [558, 251] width 205 height 17
click at [478, 253] on label "O atendimento em si" at bounding box center [523, 250] width 108 height 13
click at [834, 426] on button "Enviar" at bounding box center [824, 423] width 69 height 24
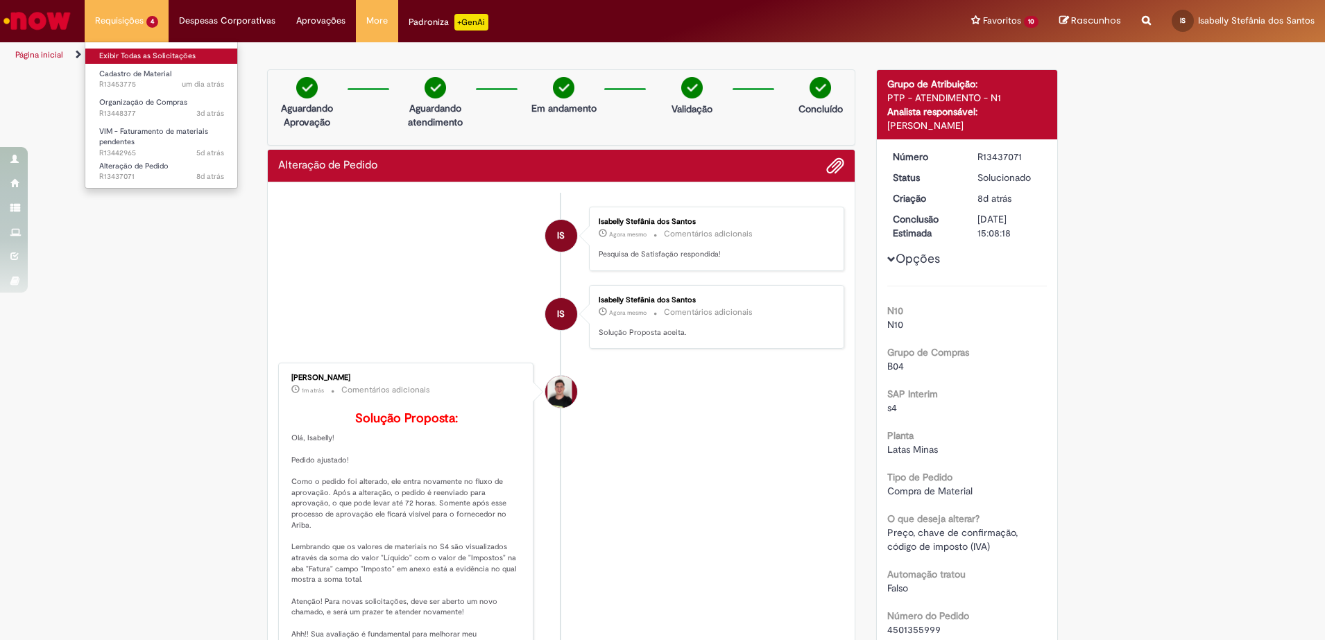
click at [130, 50] on link "Exibir Todas as Solicitações" at bounding box center [161, 56] width 153 height 15
